Goal: Information Seeking & Learning: Learn about a topic

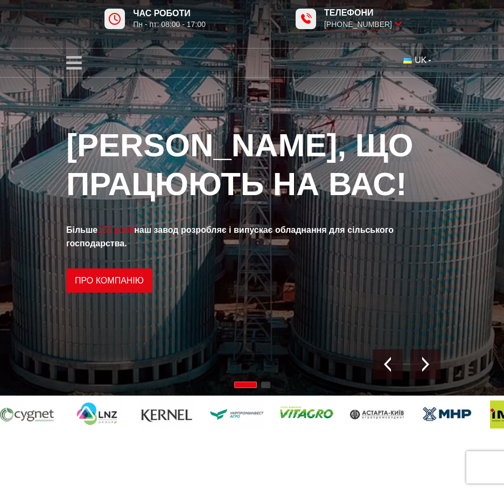
scroll to position [52, 0]
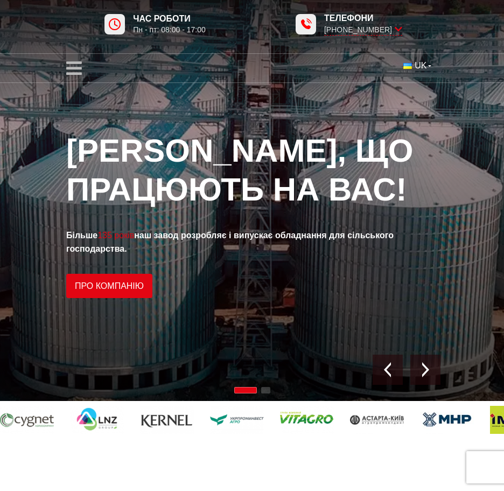
click at [74, 65] on icon "open menu" at bounding box center [74, 68] width 16 height 18
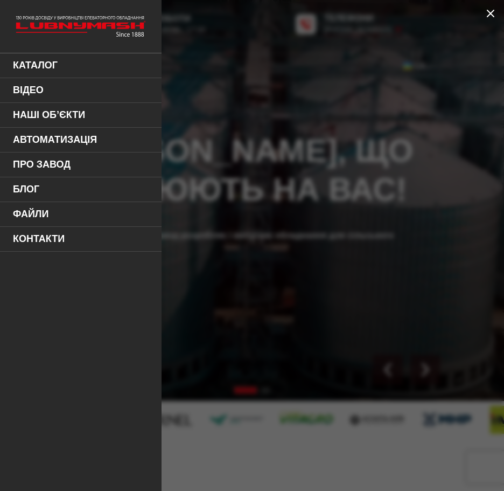
click at [56, 158] on link "Про завод" at bounding box center [81, 165] width 162 height 25
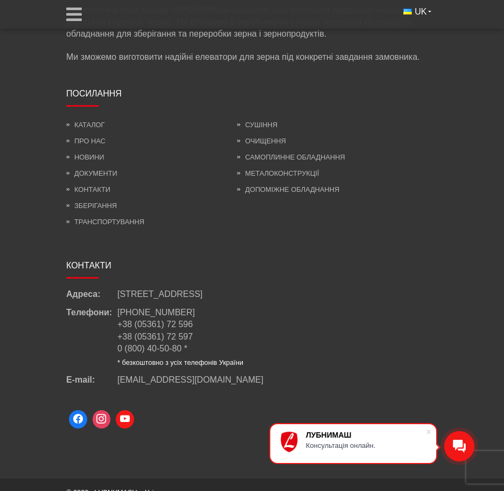
scroll to position [5293, 0]
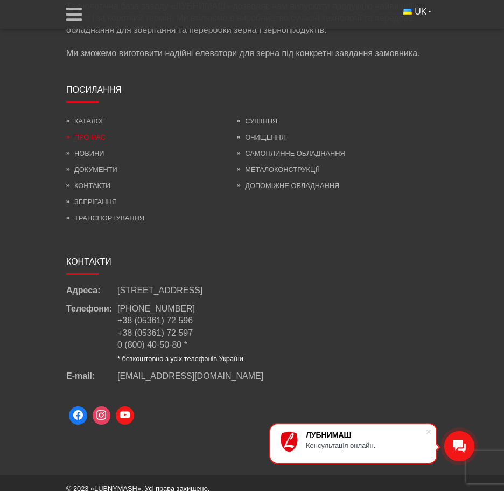
click at [84, 133] on link "Про нас" at bounding box center [85, 137] width 39 height 8
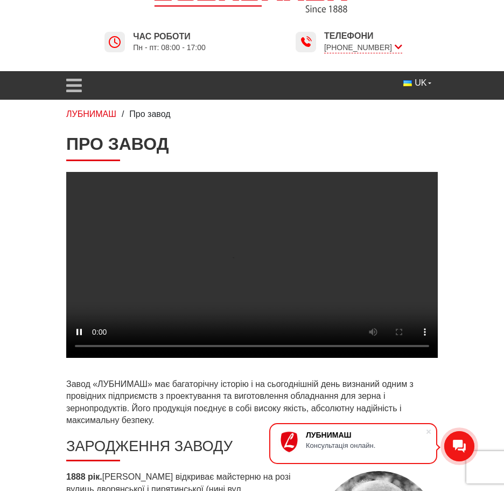
scroll to position [54, 0]
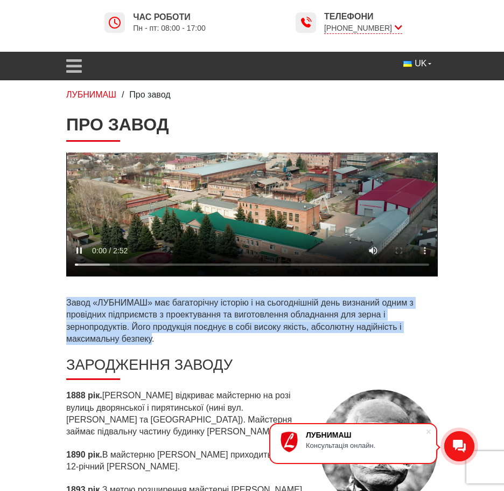
drag, startPoint x: 68, startPoint y: 301, endPoint x: 153, endPoint y: 335, distance: 91.7
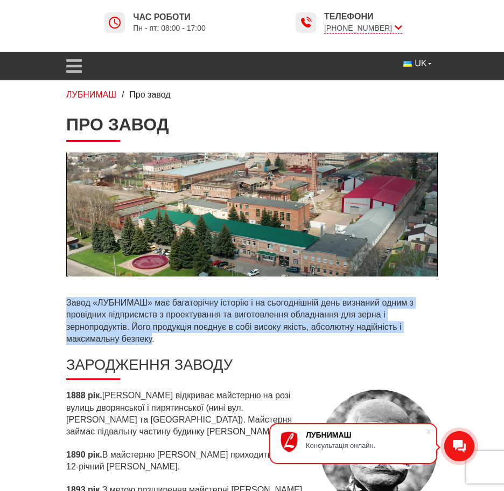
click at [153, 335] on p "Завод «ЛУБНИМАШ» має багаторічну історію і на сьогоднішній день визнаний одним …" at bounding box center [252, 321] width 372 height 49
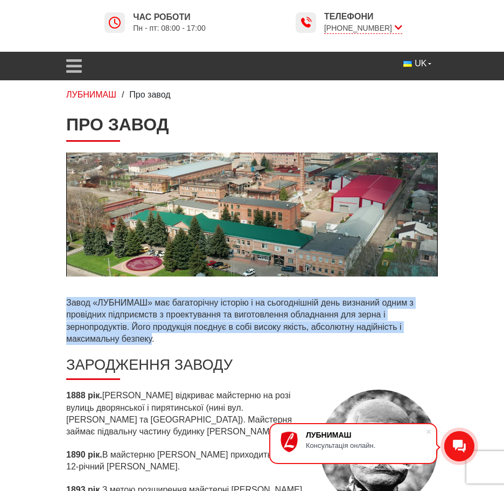
copy p "Завод «ЛУБНИМАШ» має багаторічну історію і на сьогоднішній день визнаний одним …"
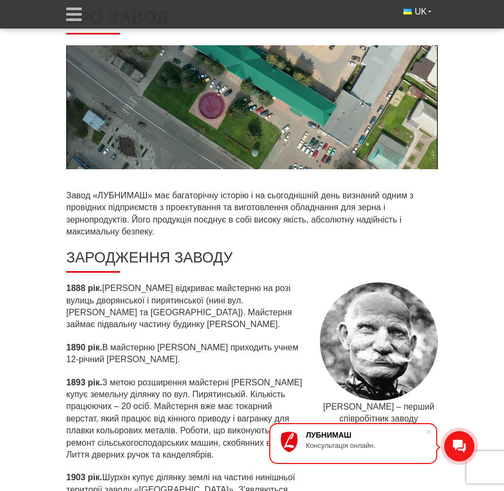
scroll to position [269, 0]
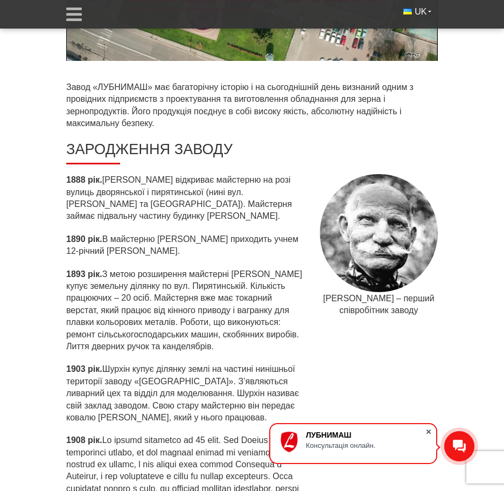
click at [430, 431] on span at bounding box center [429, 431] width 11 height 11
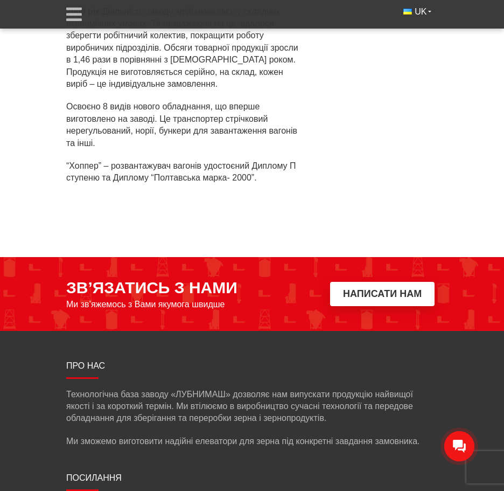
scroll to position [5293, 0]
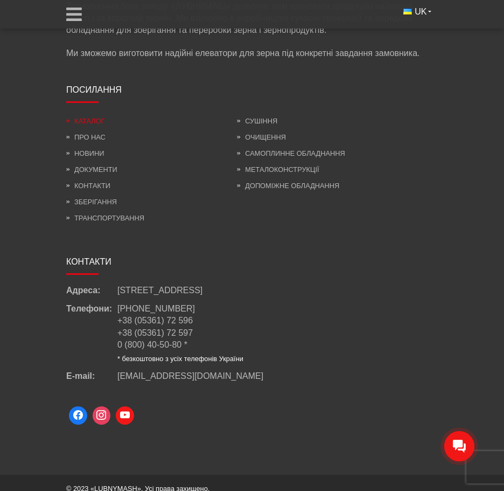
click at [93, 117] on link "Каталог" at bounding box center [85, 121] width 38 height 8
